Goal: Task Accomplishment & Management: Use online tool/utility

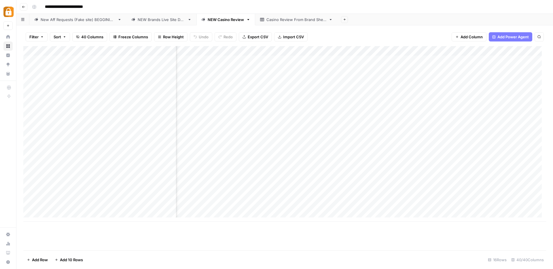
scroll to position [0, 1526]
click at [523, 118] on div "Add Column" at bounding box center [284, 134] width 523 height 176
click at [523, 119] on div "Add Column" at bounding box center [284, 134] width 523 height 176
click at [303, 122] on div "Add Column" at bounding box center [284, 134] width 523 height 176
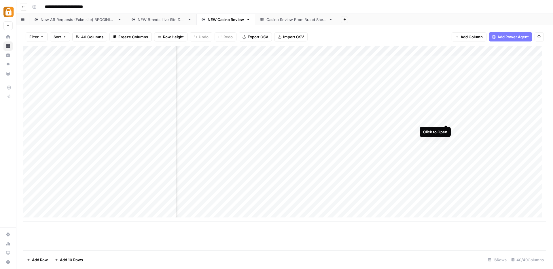
click at [445, 120] on div "Add Column" at bounding box center [284, 134] width 523 height 176
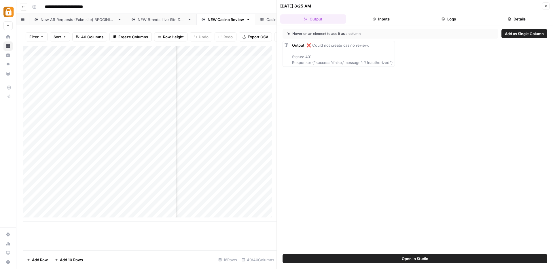
click at [453, 16] on button "Logs" at bounding box center [449, 18] width 66 height 9
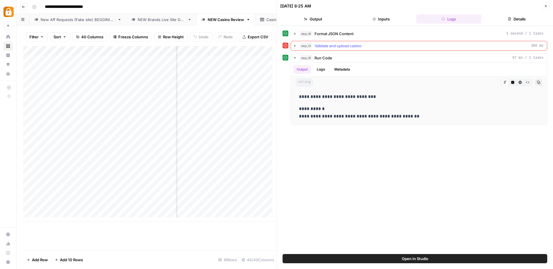
click at [295, 45] on icon "button" at bounding box center [295, 46] width 5 height 5
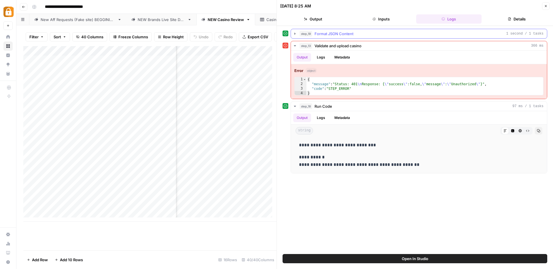
click at [295, 33] on icon "button" at bounding box center [295, 34] width 1 height 2
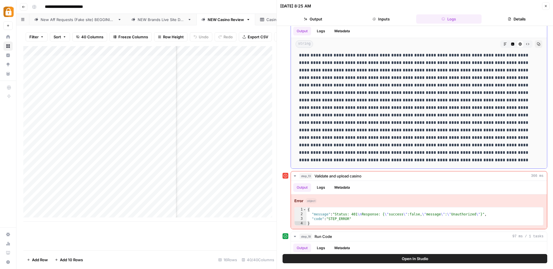
scroll to position [56, 0]
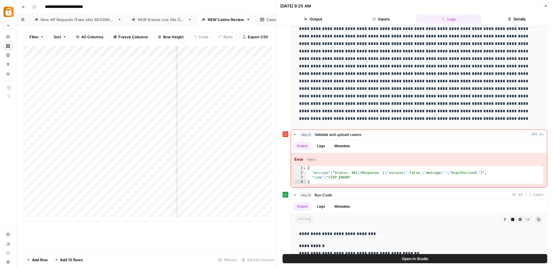
click at [547, 5] on icon "button" at bounding box center [545, 5] width 3 height 3
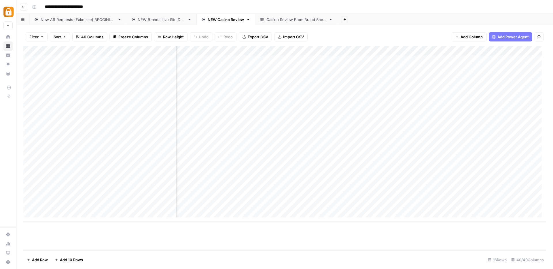
scroll to position [0, 1074]
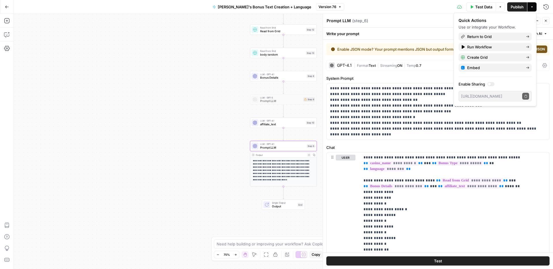
scroll to position [228, 0]
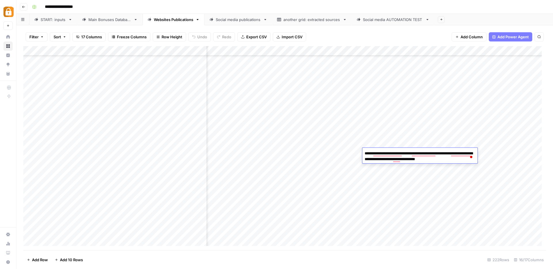
scroll to position [1990, 173]
click at [51, 21] on div "START: inputs" at bounding box center [53, 20] width 25 height 6
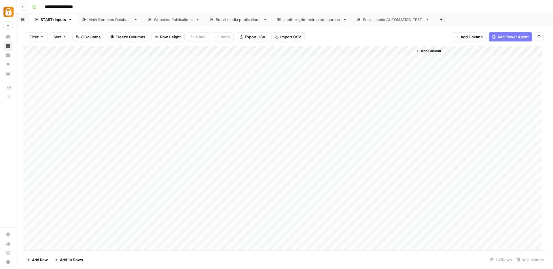
click at [401, 51] on div "Add Column" at bounding box center [284, 148] width 523 height 204
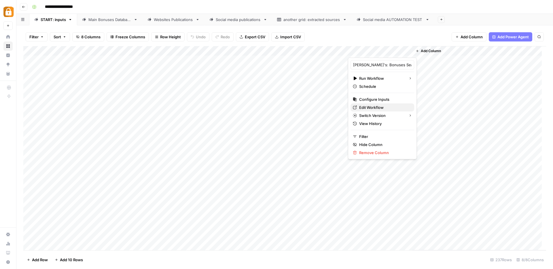
click at [367, 108] on span "Edit Workflow" at bounding box center [384, 108] width 50 height 6
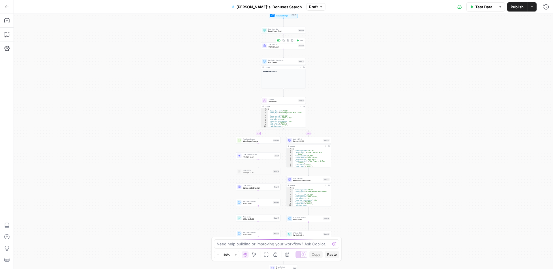
click at [273, 47] on span "Prompt LLM" at bounding box center [282, 47] width 29 height 3
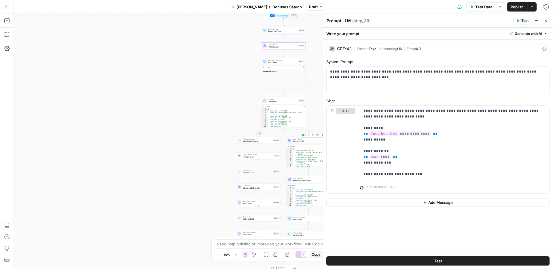
click at [306, 141] on span "Prompt LLM" at bounding box center [307, 141] width 29 height 3
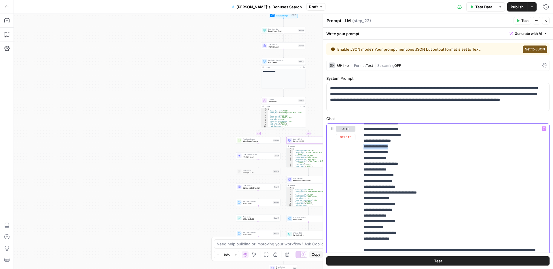
scroll to position [1562, 0]
drag, startPoint x: 361, startPoint y: 222, endPoint x: 412, endPoint y: 223, distance: 50.2
click at [412, 223] on div "**********" at bounding box center [452, 241] width 185 height 235
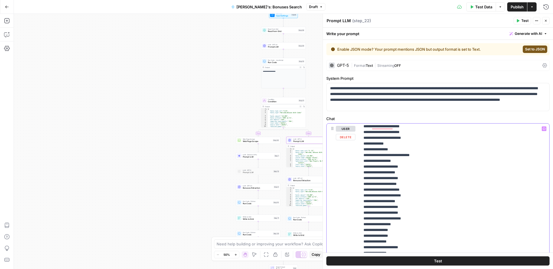
scroll to position [0, 0]
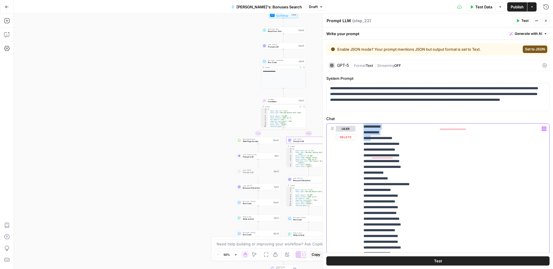
drag, startPoint x: 363, startPoint y: 163, endPoint x: 375, endPoint y: 214, distance: 52.9
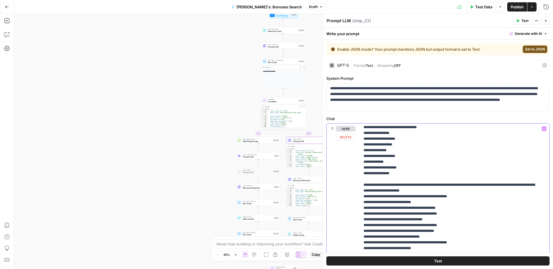
scroll to position [1646, 0]
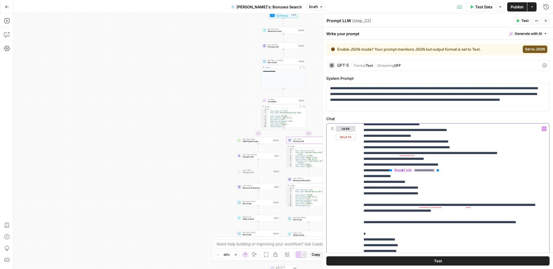
copy p "**********"
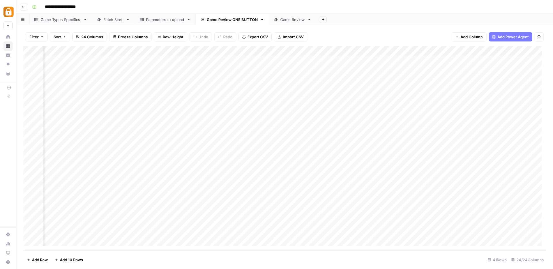
scroll to position [0, 423]
click at [163, 21] on div "Parameters to upload" at bounding box center [165, 20] width 38 height 6
click at [282, 49] on div "Add Column" at bounding box center [284, 148] width 523 height 204
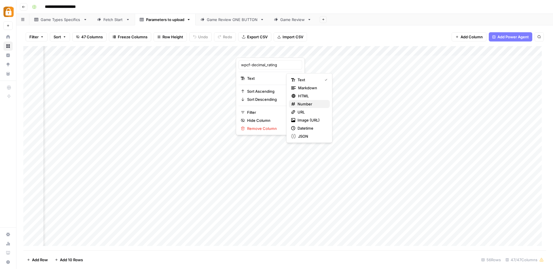
click at [306, 104] on span "Number" at bounding box center [312, 104] width 28 height 6
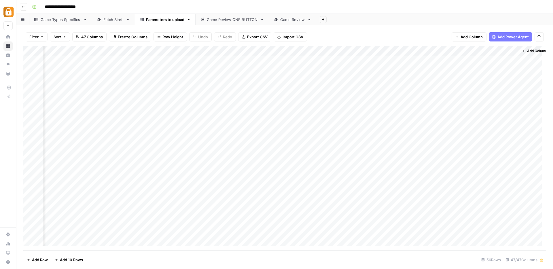
scroll to position [0, 2012]
click at [220, 22] on div "Game Review ONE BUTTON" at bounding box center [232, 20] width 51 height 6
click at [527, 50] on span "Add Column" at bounding box center [533, 50] width 20 height 5
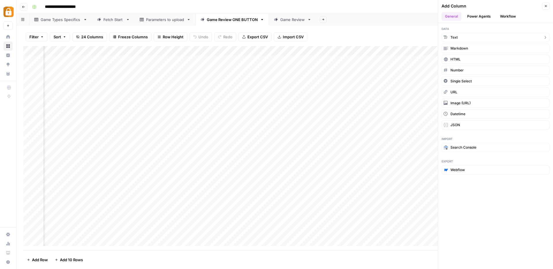
click at [470, 36] on button "Text" at bounding box center [496, 37] width 108 height 9
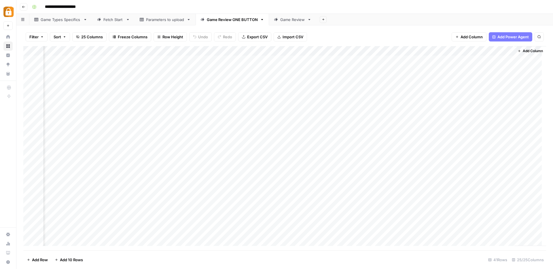
scroll to position [0, 941]
drag, startPoint x: 439, startPoint y: 54, endPoint x: 92, endPoint y: 57, distance: 346.7
click at [92, 57] on div "Add Column" at bounding box center [284, 148] width 523 height 204
click at [123, 50] on div "Add Column" at bounding box center [284, 148] width 523 height 204
drag, startPoint x: 114, startPoint y: 65, endPoint x: 82, endPoint y: 66, distance: 32.0
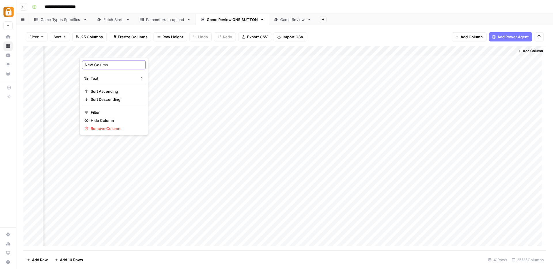
click at [82, 66] on div "New Column" at bounding box center [114, 64] width 64 height 9
type input "S"
type input "summary_text"
click at [159, 51] on div "Add Column" at bounding box center [284, 148] width 523 height 204
click at [151, 94] on span "HTML" at bounding box center [155, 96] width 27 height 6
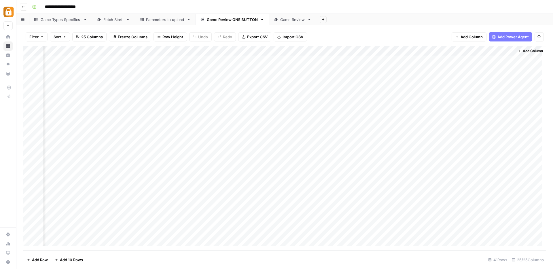
click at [131, 81] on div "Add Column" at bounding box center [284, 148] width 523 height 204
click at [298, 81] on div "Add Column" at bounding box center [284, 148] width 523 height 204
type textarea "*"
click at [305, 68] on div "Add Column" at bounding box center [284, 148] width 523 height 204
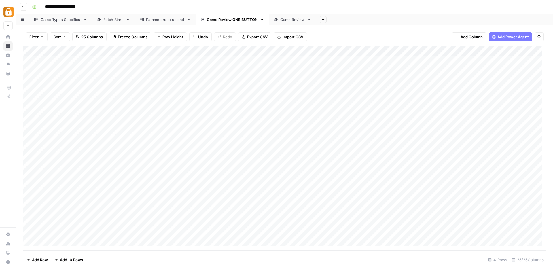
click at [290, 89] on div "Add Column" at bounding box center [284, 148] width 523 height 204
drag, startPoint x: 320, startPoint y: 93, endPoint x: 319, endPoint y: 80, distance: 13.6
click at [319, 80] on div "Add Column" at bounding box center [284, 148] width 523 height 204
click at [123, 81] on div "Add Column" at bounding box center [284, 148] width 523 height 204
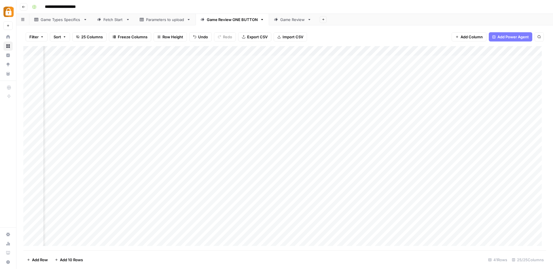
scroll to position [0, 324]
click at [372, 78] on div "Add Column" at bounding box center [284, 148] width 523 height 204
click at [335, 81] on div "Add Column" at bounding box center [284, 148] width 523 height 204
click at [303, 80] on div "Add Column" at bounding box center [284, 148] width 523 height 204
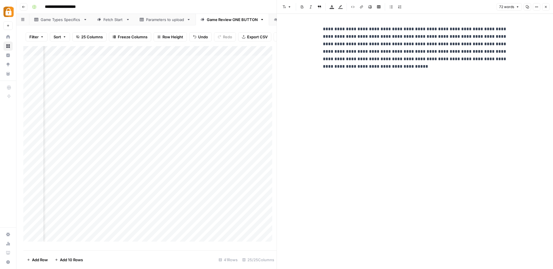
click at [324, 29] on p "**********" at bounding box center [415, 47] width 184 height 45
click at [549, 7] on button "Close" at bounding box center [545, 6] width 7 height 7
